Goal: Information Seeking & Learning: Learn about a topic

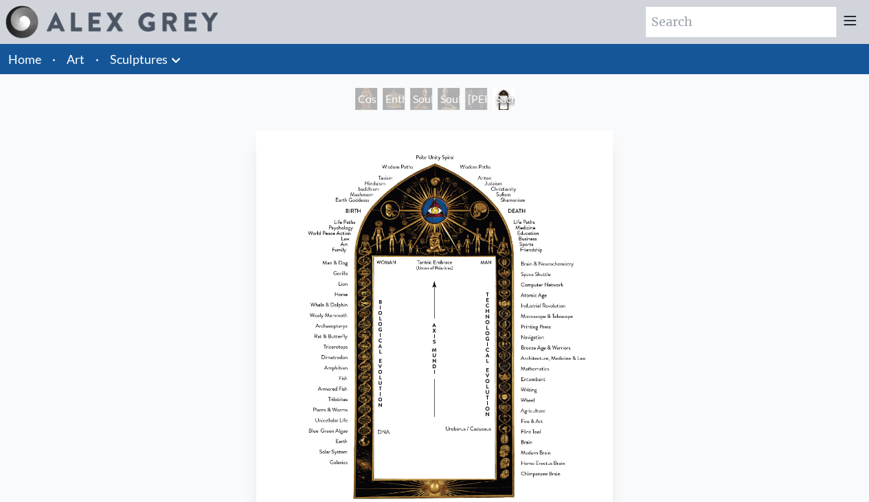
click at [382, 104] on div "Entheurn" at bounding box center [393, 99] width 22 height 22
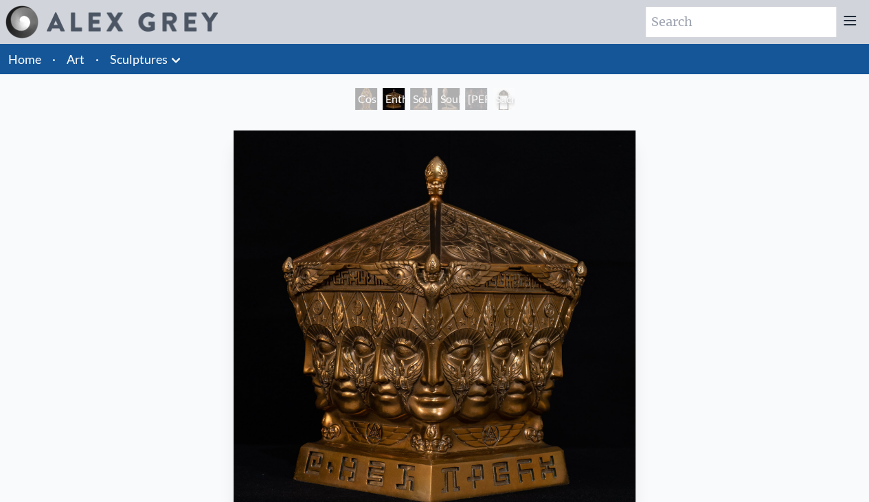
click at [428, 102] on div "Soulbird" at bounding box center [421, 99] width 22 height 22
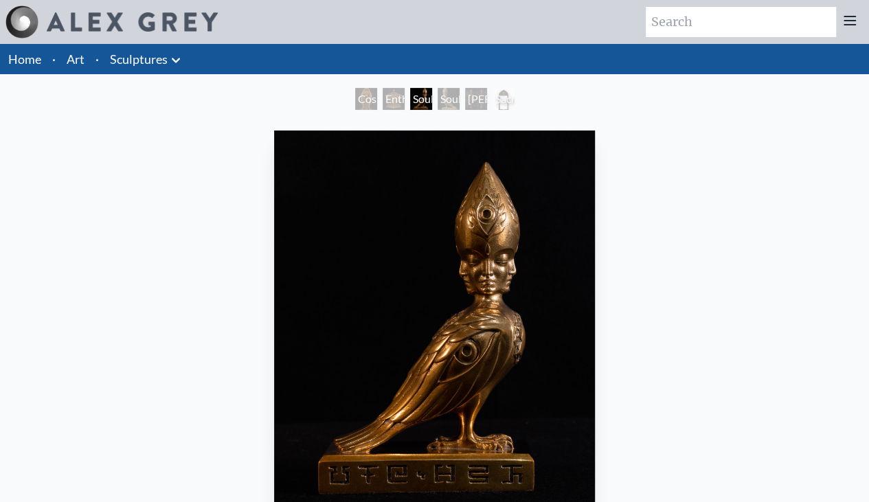
click at [454, 100] on div "Soulbird" at bounding box center [448, 99] width 22 height 22
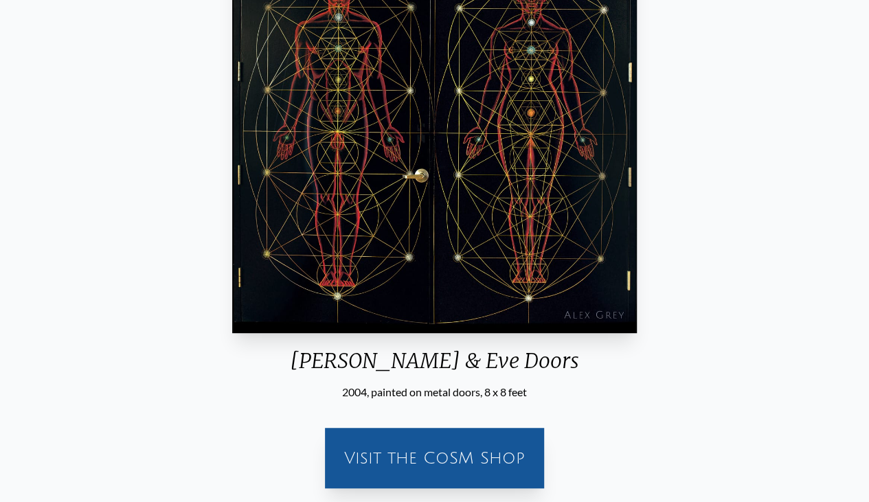
scroll to position [206, 0]
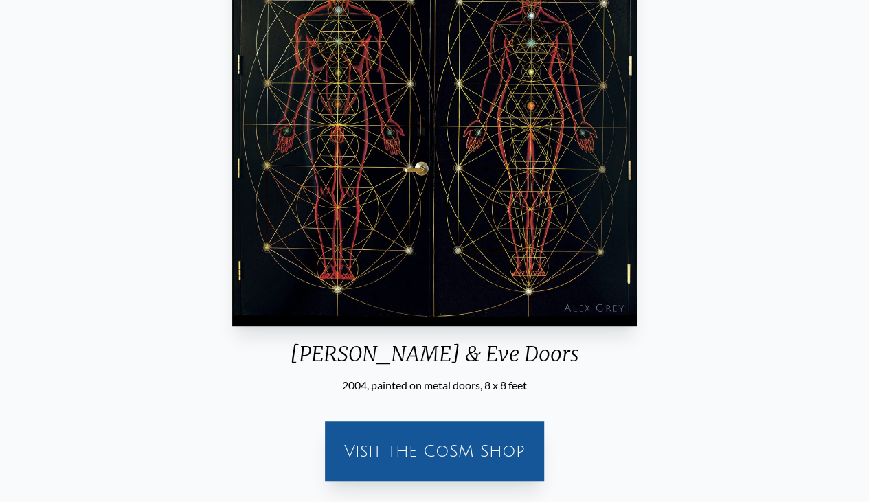
click at [747, 222] on div "Adam & Eve Doors 2004, painted on metal doors, 8 x 8 feet Visit the CoSM Shop" at bounding box center [434, 205] width 847 height 573
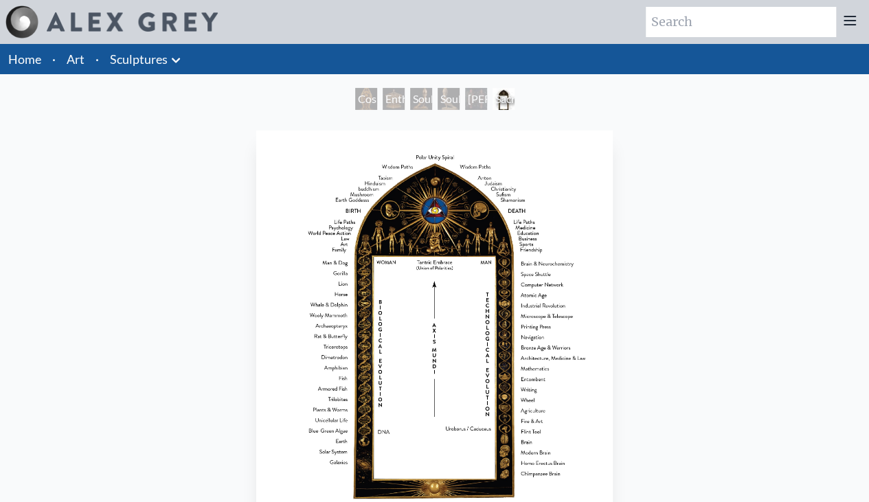
click at [84, 64] on li "Art" at bounding box center [75, 59] width 29 height 30
click at [67, 58] on link "Art" at bounding box center [76, 58] width 18 height 19
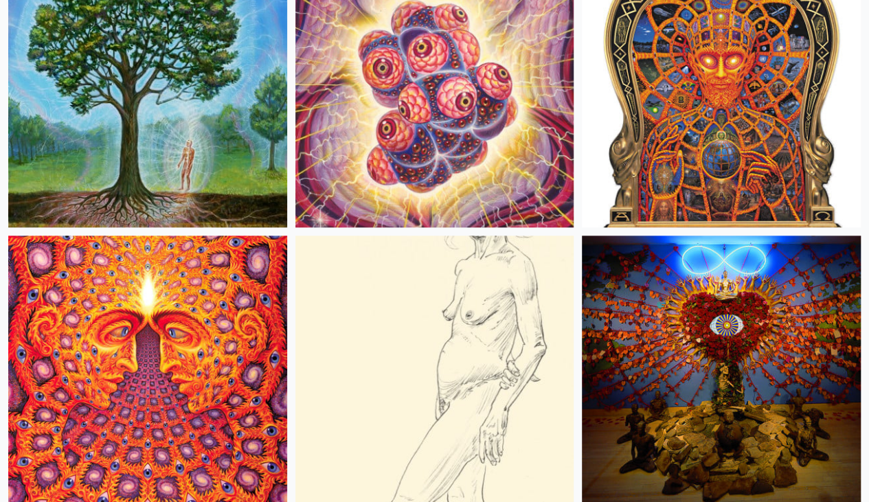
scroll to position [16255, 0]
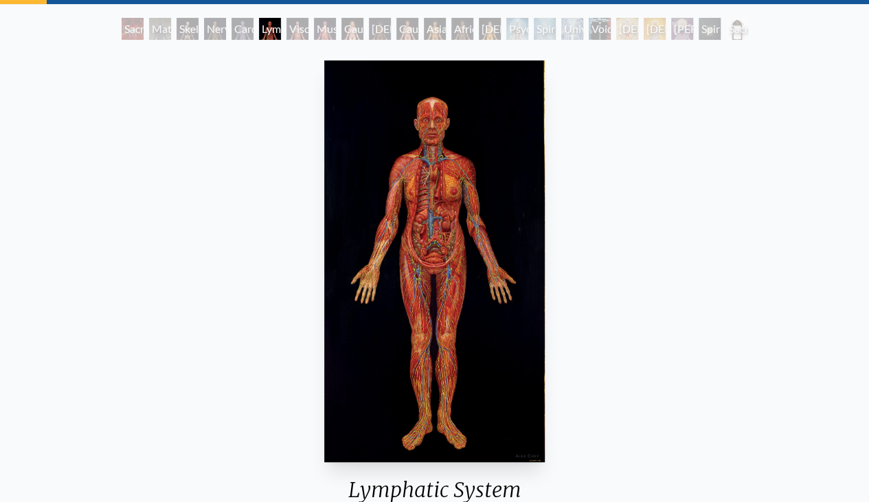
scroll to position [137, 0]
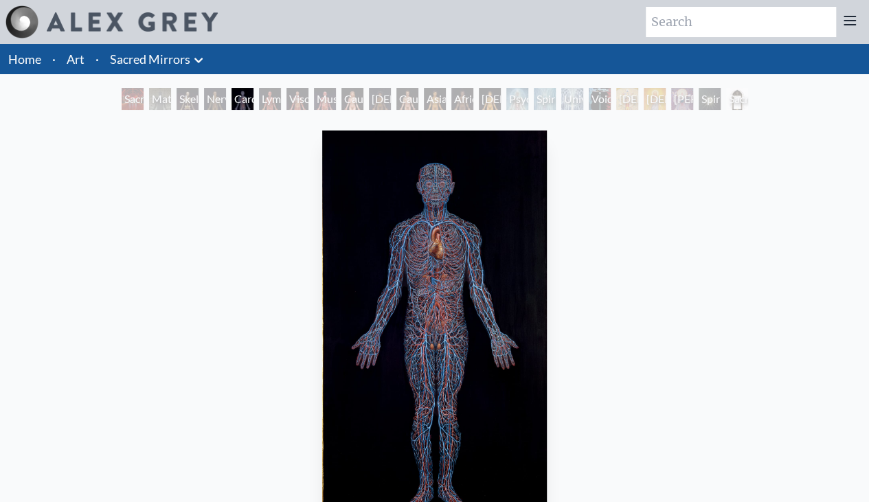
click at [80, 61] on link "Art" at bounding box center [76, 58] width 18 height 19
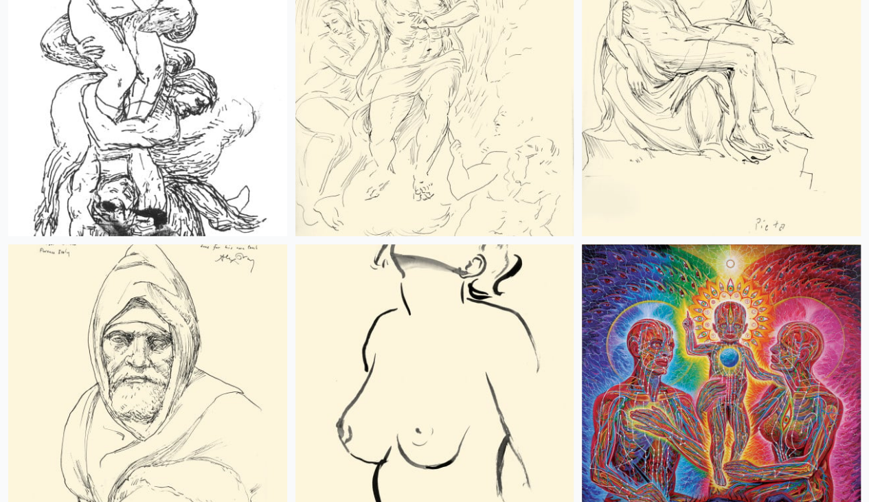
scroll to position [10010, 0]
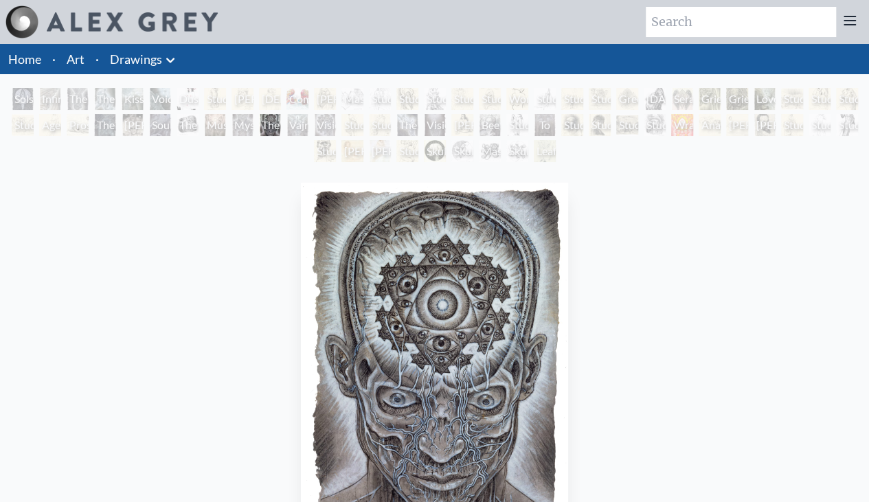
click at [473, 158] on div "Skull Fetus Study" at bounding box center [462, 151] width 22 height 22
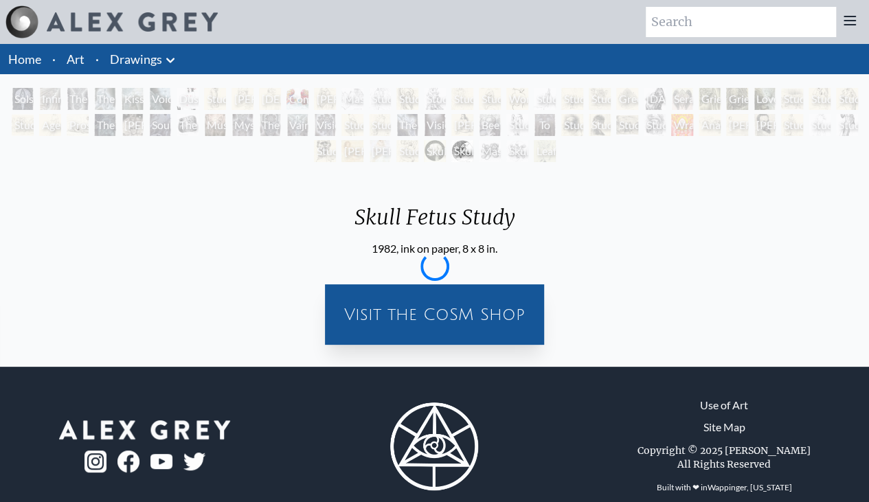
click at [475, 158] on body "Art Writings About ·" at bounding box center [434, 263] width 869 height 526
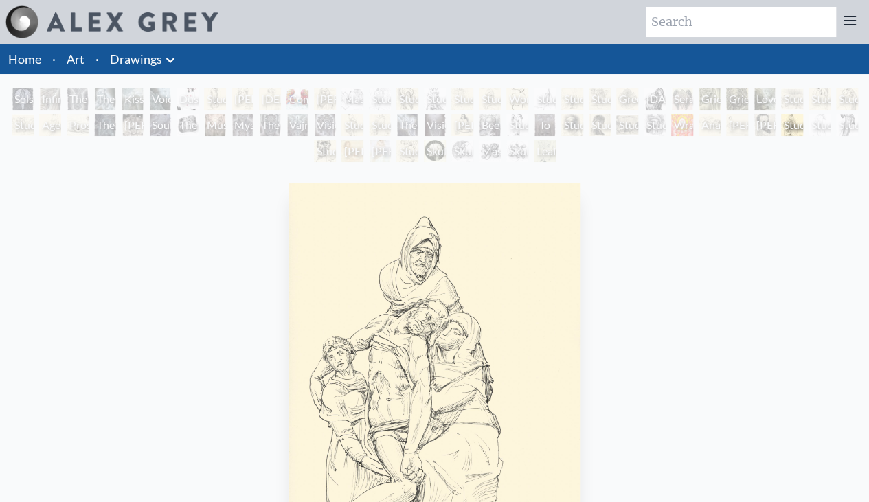
click at [183, 131] on div "The First Artists" at bounding box center [187, 125] width 22 height 22
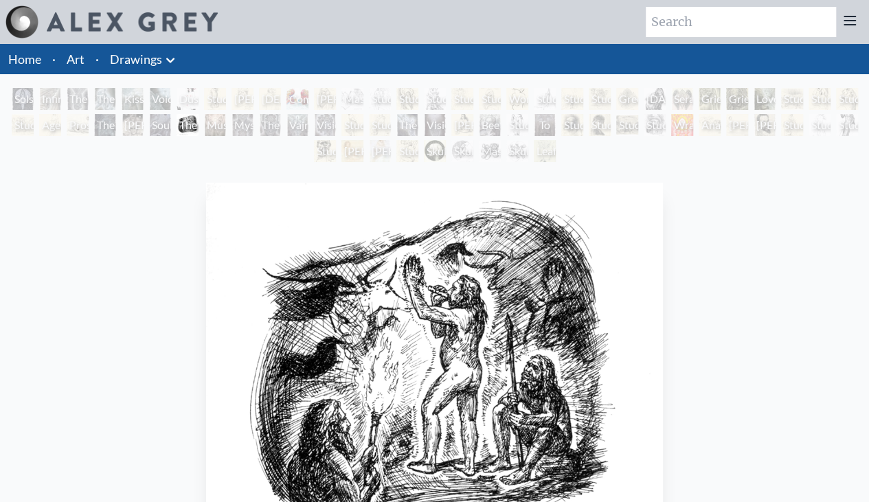
click at [23, 98] on div "Solstice Angel" at bounding box center [23, 99] width 22 height 22
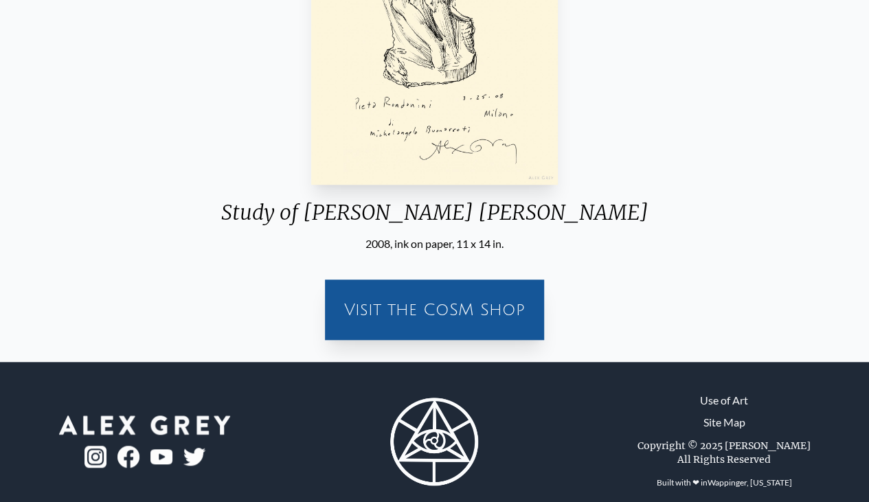
scroll to position [419, 0]
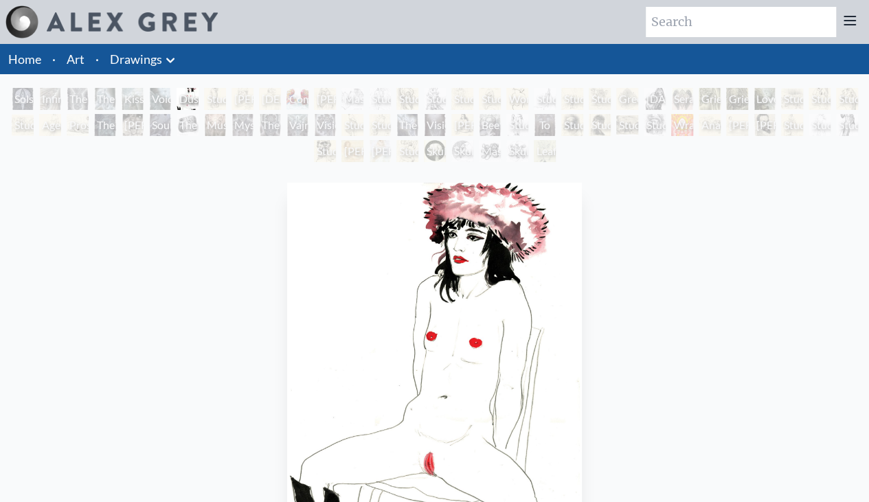
click at [32, 19] on img at bounding box center [21, 21] width 33 height 33
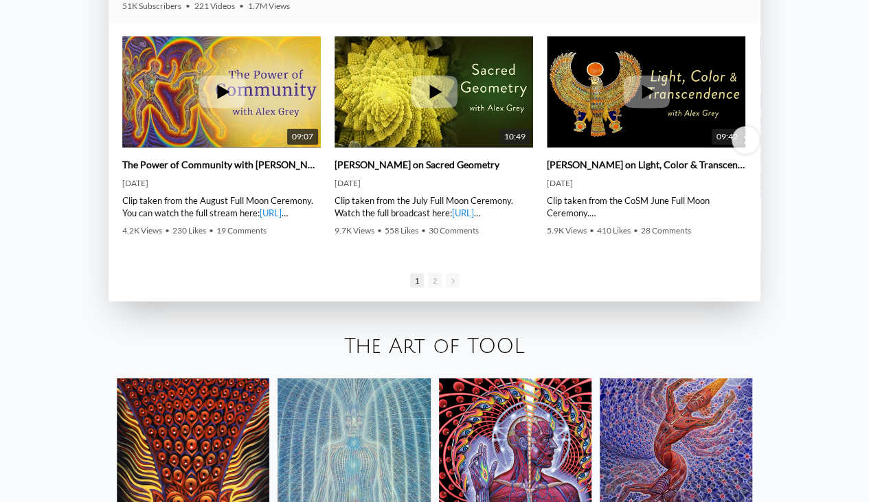
scroll to position [2266, 0]
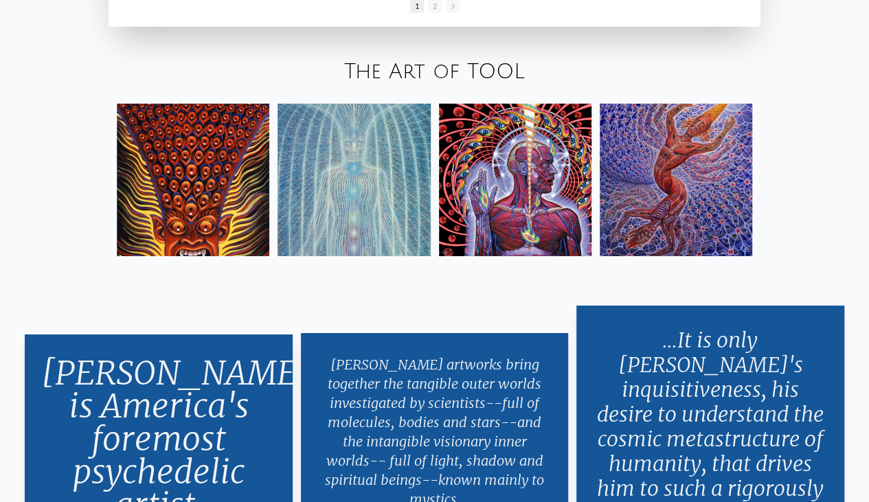
click at [371, 73] on link "The Art of TOOL" at bounding box center [434, 71] width 181 height 23
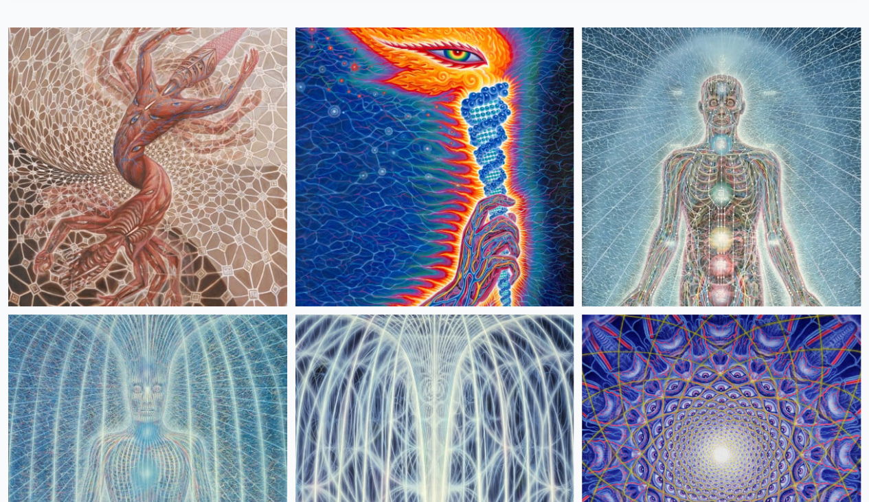
scroll to position [143, 0]
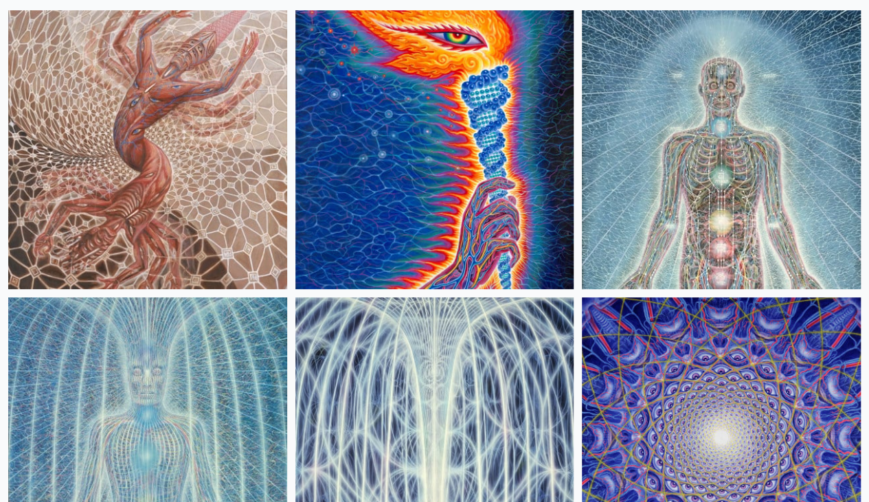
click at [287, 297] on img at bounding box center [147, 436] width 279 height 279
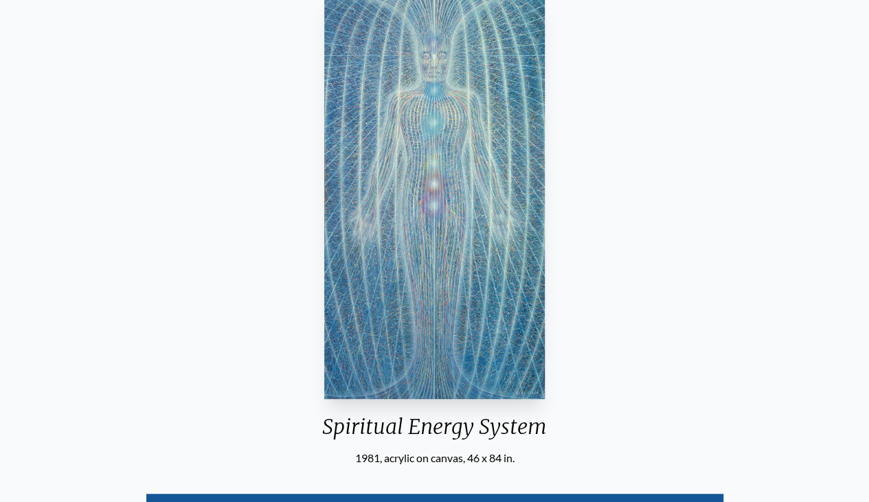
scroll to position [137, 0]
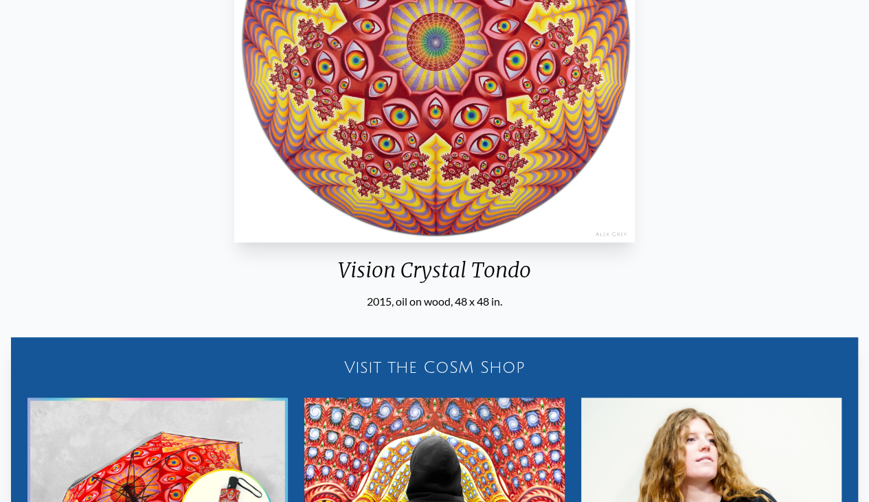
scroll to position [258, 0]
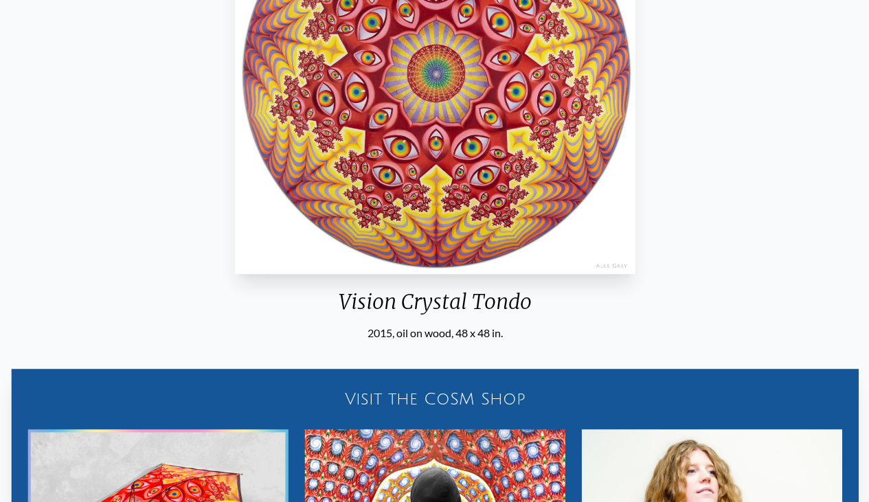
click at [797, 225] on div "Vision Crystal Tondo 2015, oil on wood, 48 x 48 in. Visit the CoSM Shop Bundle …" at bounding box center [435, 306] width 847 height 878
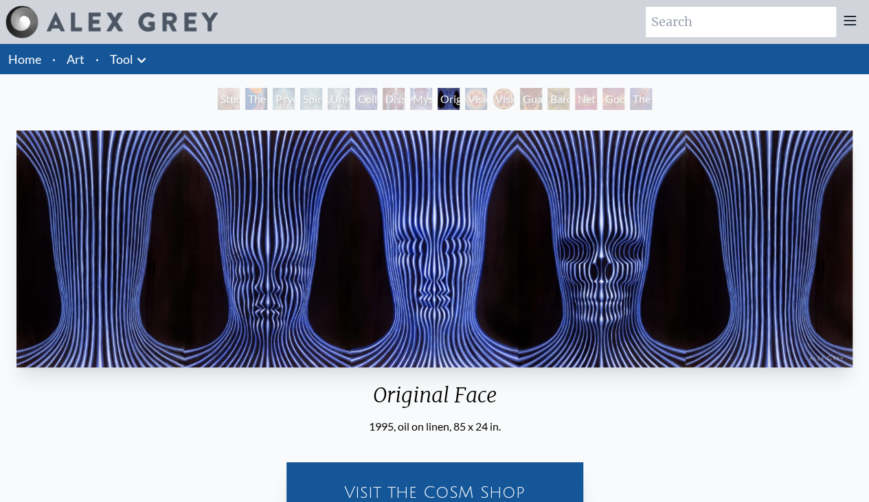
click at [76, 58] on link "Art" at bounding box center [76, 58] width 18 height 19
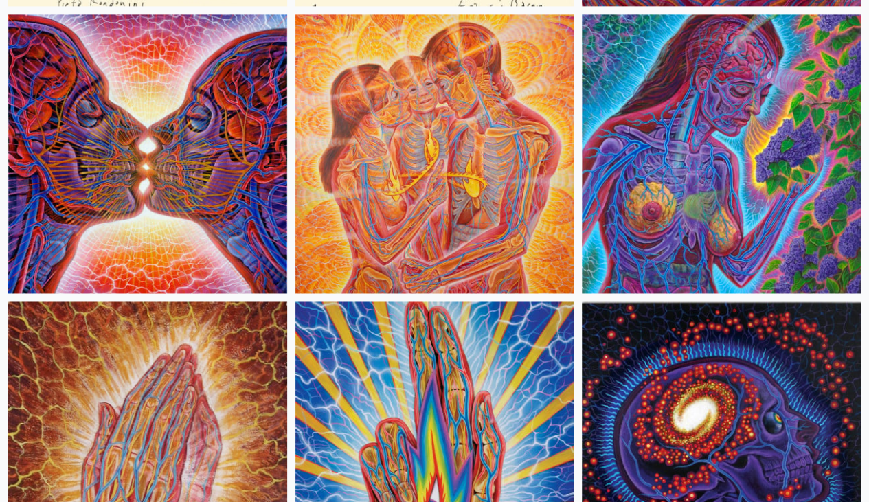
scroll to position [8720, 0]
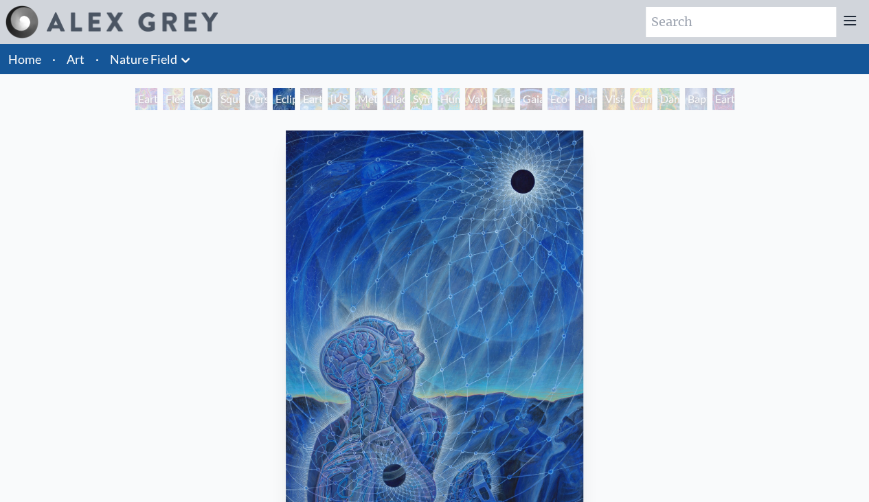
click at [74, 58] on link "Art" at bounding box center [76, 58] width 18 height 19
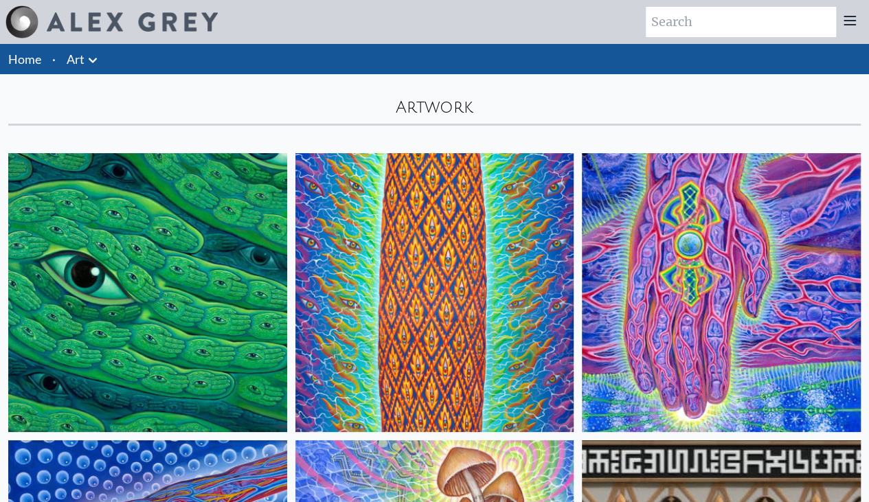
click at [844, 25] on icon at bounding box center [849, 20] width 16 height 16
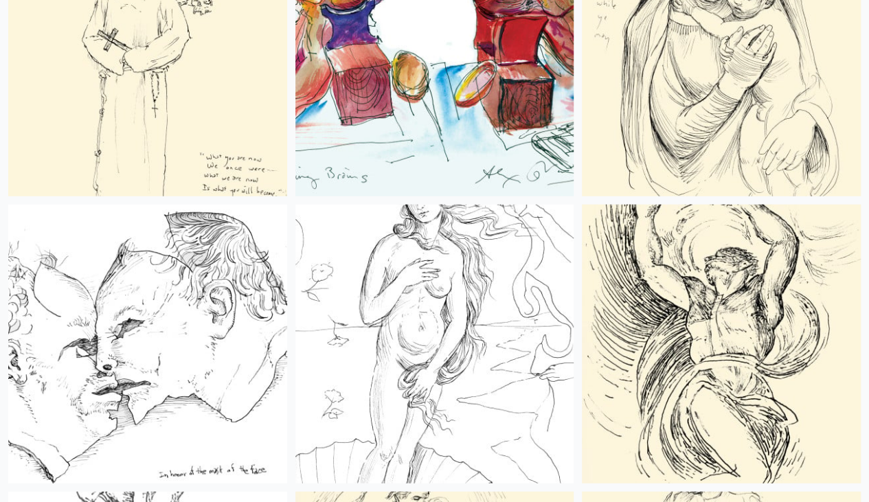
scroll to position [9452, 0]
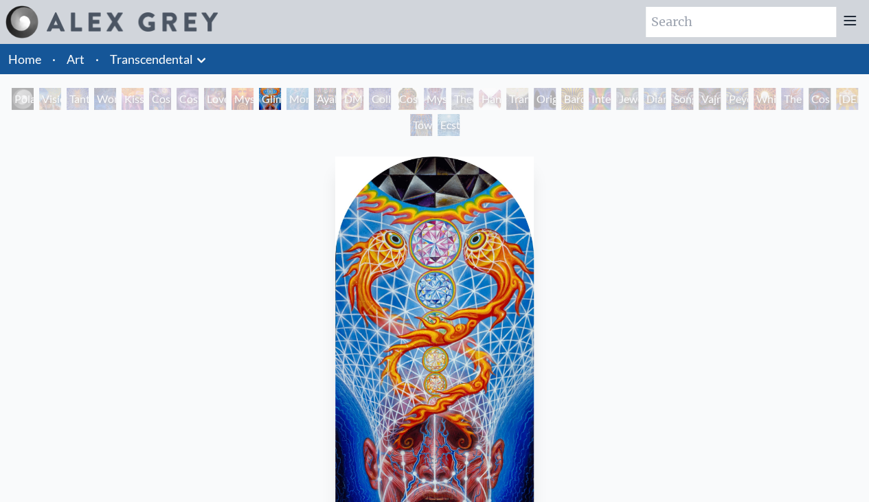
click at [501, 96] on div "Hands that See" at bounding box center [490, 99] width 22 height 22
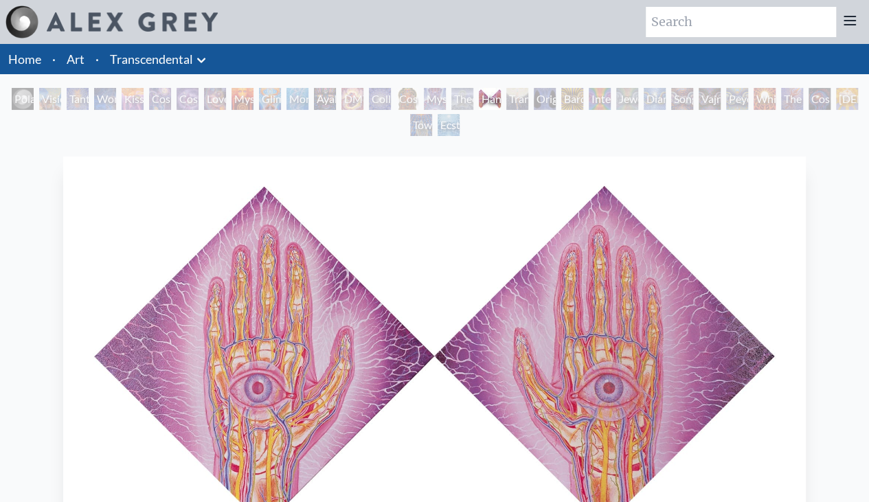
click at [186, 61] on link "Transcendental" at bounding box center [151, 58] width 83 height 19
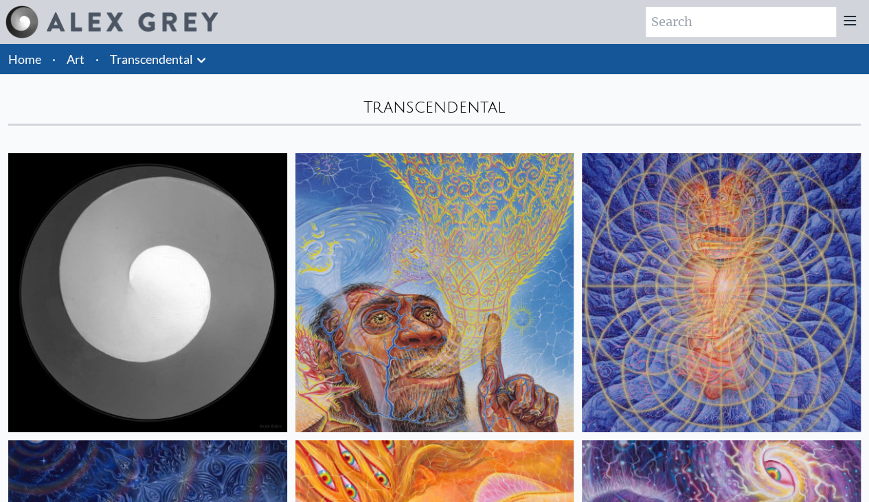
click at [198, 60] on icon at bounding box center [201, 60] width 8 height 5
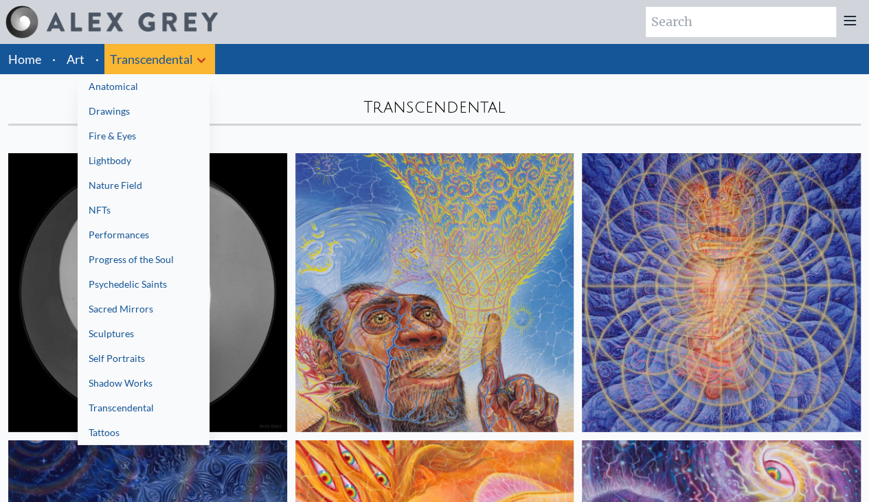
click at [151, 306] on link "Sacred Mirrors" at bounding box center [144, 309] width 132 height 25
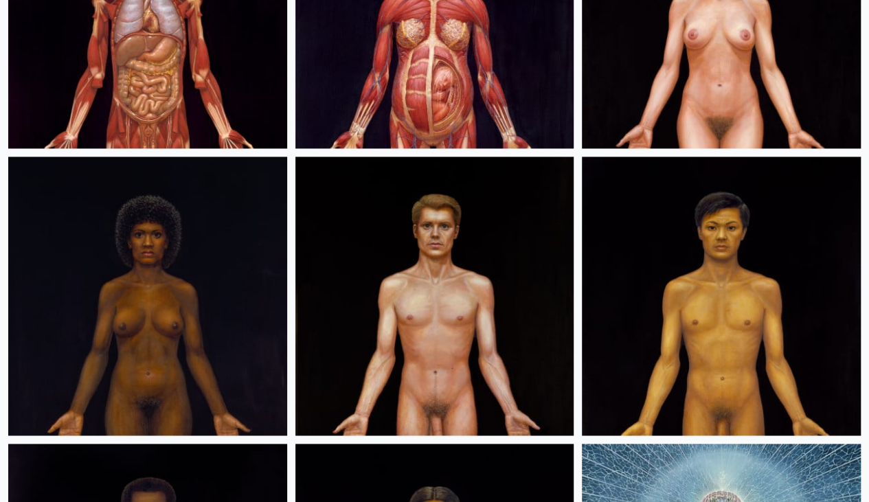
scroll to position [779, 0]
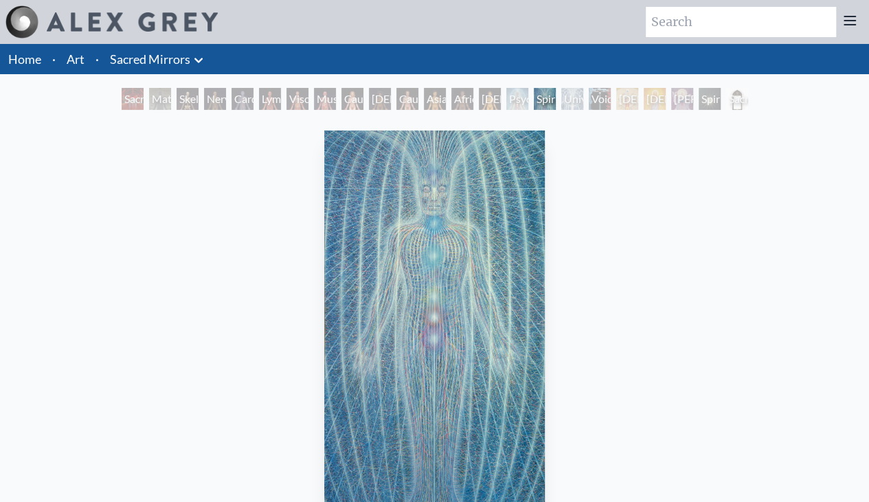
click at [35, 60] on link "Home" at bounding box center [24, 58] width 33 height 15
click at [84, 60] on link "Art" at bounding box center [76, 58] width 18 height 19
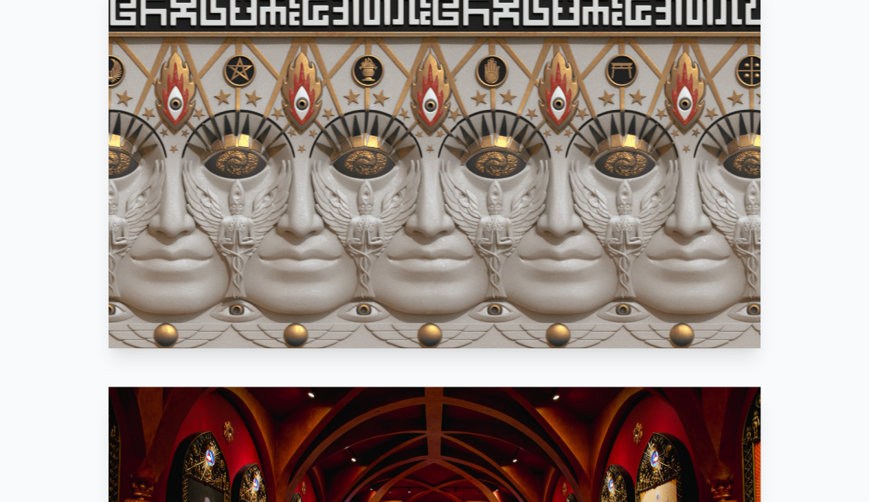
scroll to position [824, 0]
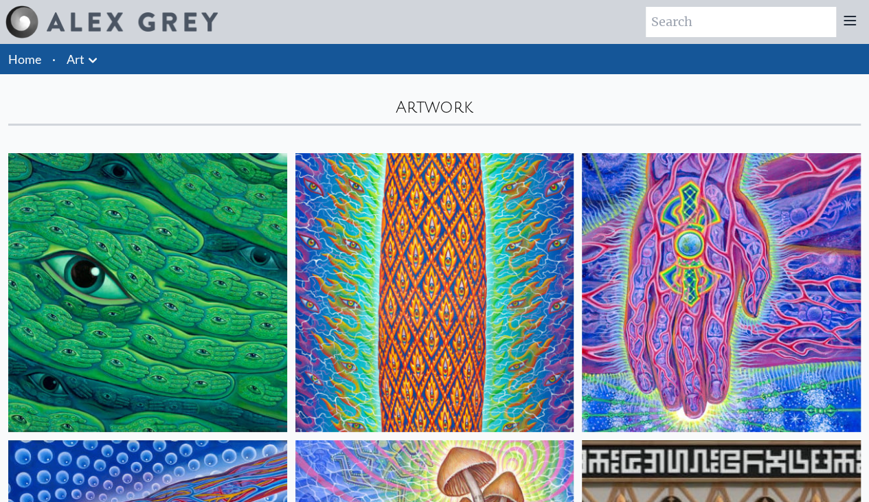
click at [575, 105] on div "Artwork" at bounding box center [434, 99] width 869 height 51
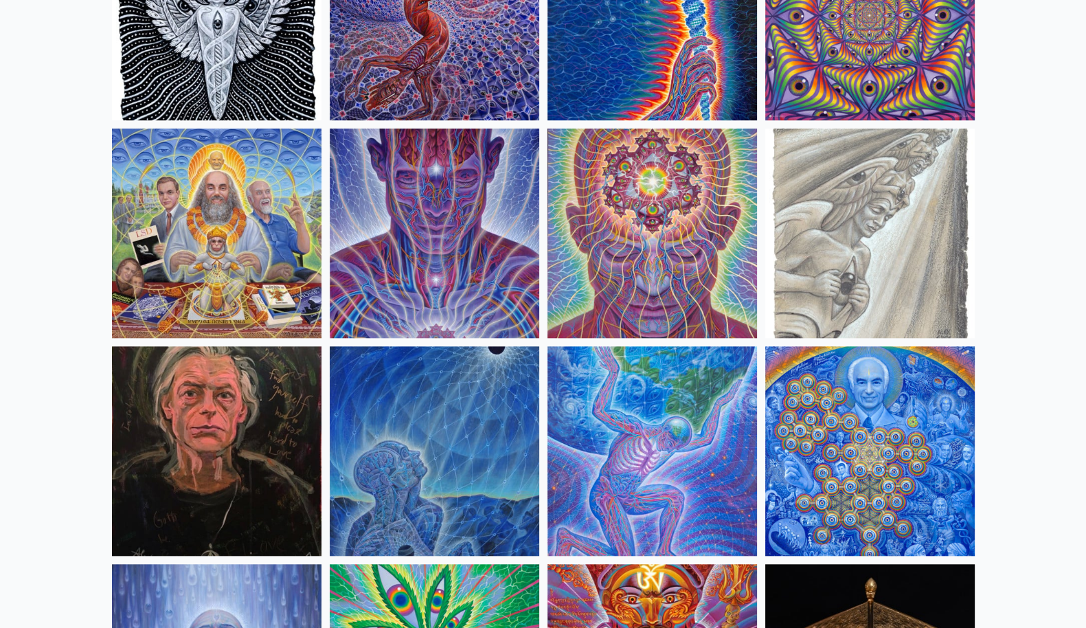
scroll to position [1566, 0]
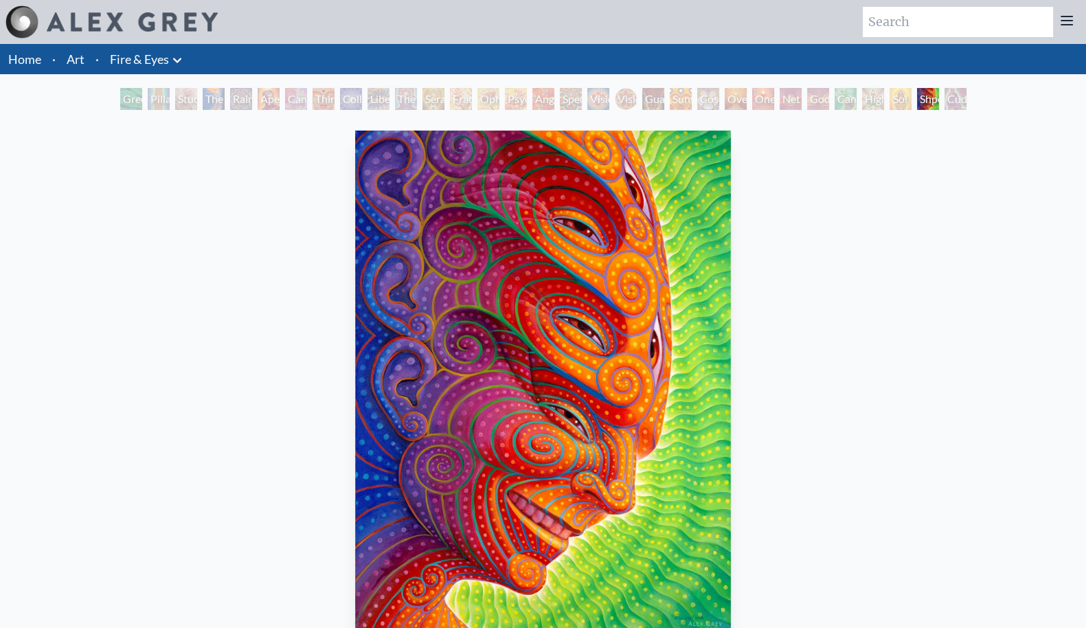
click at [72, 64] on link "Art" at bounding box center [76, 58] width 18 height 19
